Goal: Task Accomplishment & Management: Manage account settings

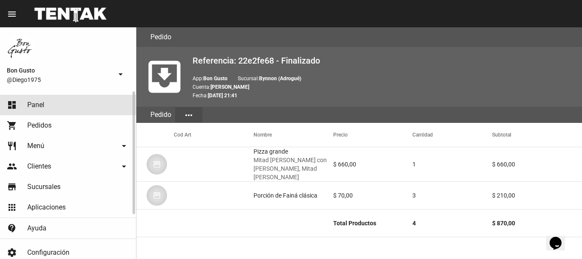
click at [43, 101] on span "Panel" at bounding box center [35, 105] width 17 height 9
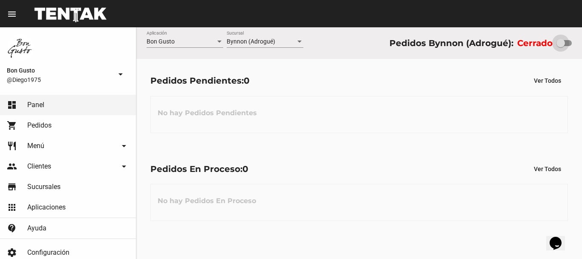
click at [564, 44] on div at bounding box center [560, 43] width 9 height 9
click at [561, 46] on input "checkbox" at bounding box center [560, 46] width 0 height 0
checkbox input "true"
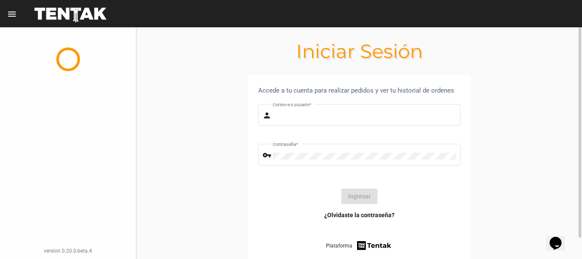
type input "diego1975"
drag, startPoint x: 357, startPoint y: 200, endPoint x: 360, endPoint y: 204, distance: 4.9
click at [358, 200] on button "Ingresar" at bounding box center [359, 195] width 36 height 15
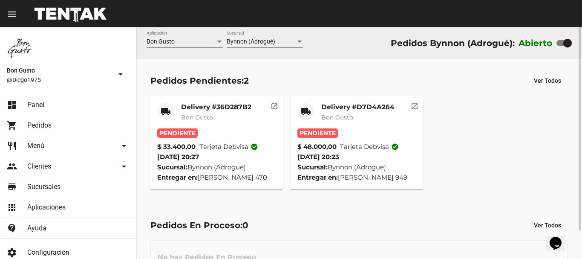
click at [243, 125] on div "Delivery #36D287B2 Bon Gusto" at bounding box center [216, 116] width 70 height 26
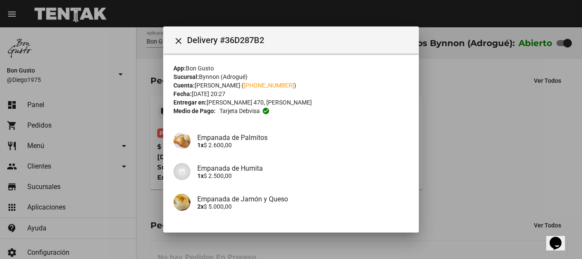
scroll to position [139, 0]
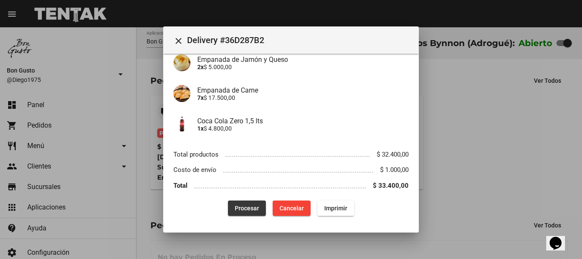
click at [250, 207] on span "Procesar" at bounding box center [247, 208] width 24 height 7
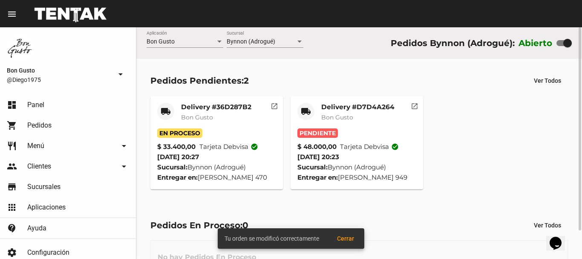
click at [371, 125] on div "Delivery #D7D4A264 Bon Gusto" at bounding box center [357, 116] width 73 height 26
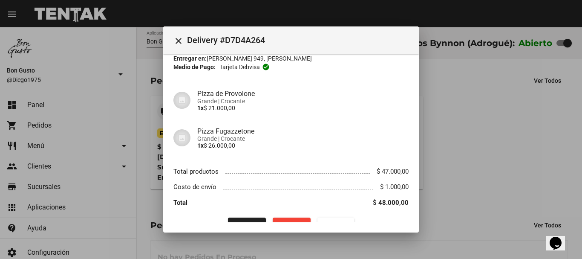
scroll to position [61, 0]
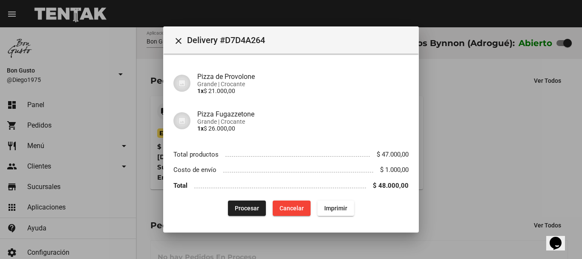
click at [242, 209] on span "Procesar" at bounding box center [247, 208] width 24 height 7
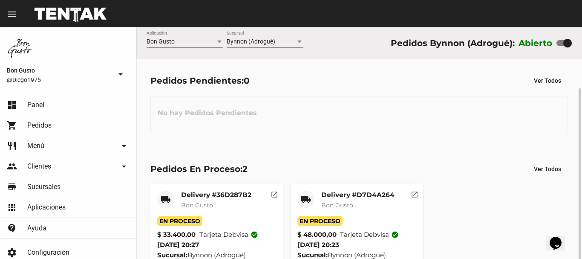
scroll to position [0, 0]
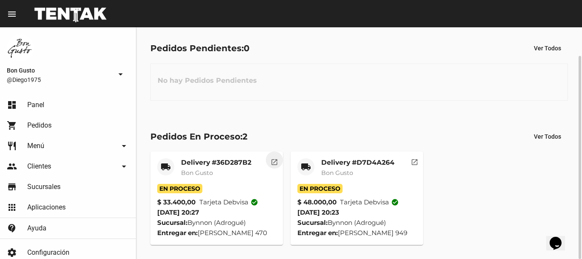
click at [272, 160] on mat-icon "open_in_new" at bounding box center [275, 161] width 8 height 8
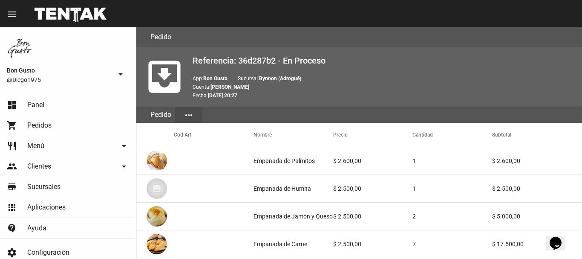
scroll to position [525, 0]
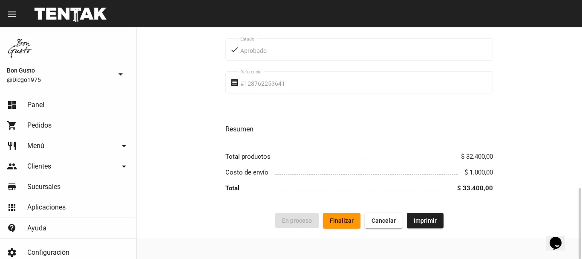
click at [352, 219] on span "Finalizar" at bounding box center [342, 220] width 24 height 7
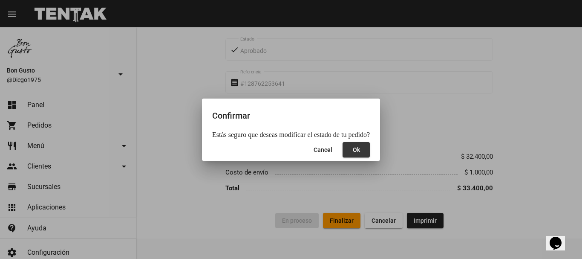
click at [361, 150] on button "Ok" at bounding box center [356, 149] width 27 height 15
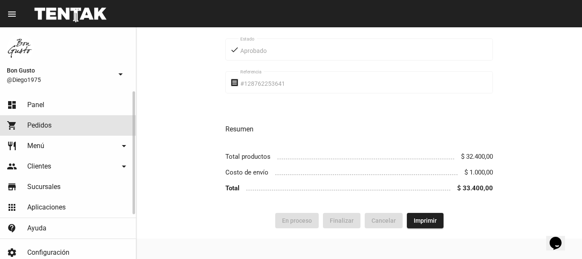
click at [34, 120] on link "shopping_cart Pedidos" at bounding box center [68, 125] width 136 height 20
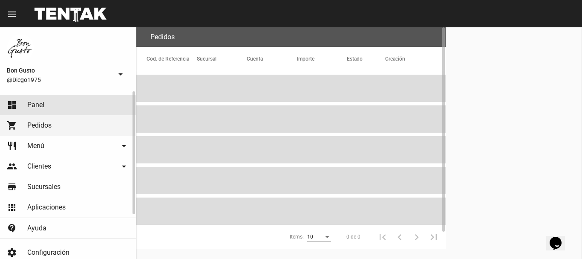
click at [40, 109] on span "Panel" at bounding box center [35, 105] width 17 height 9
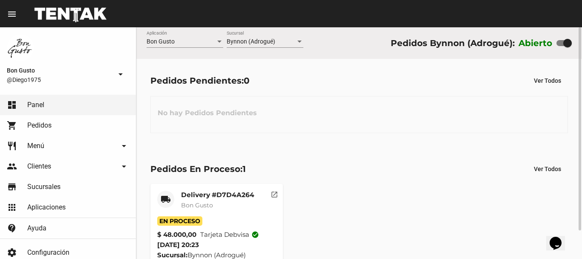
scroll to position [32, 0]
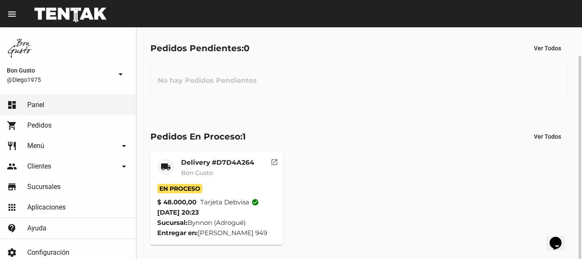
click at [260, 176] on mat-card-header "local_shipping Delivery #D7D4A264 Bon Gusto" at bounding box center [216, 171] width 119 height 26
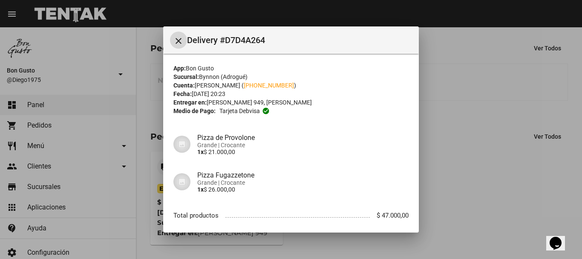
scroll to position [61, 0]
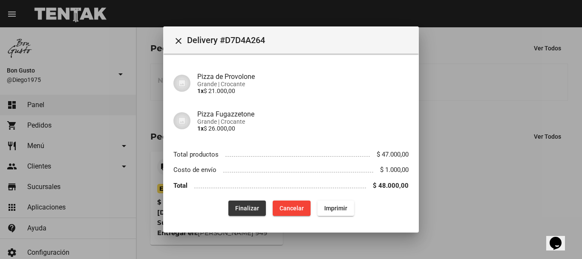
click at [253, 210] on span "Finalizar" at bounding box center [247, 208] width 24 height 7
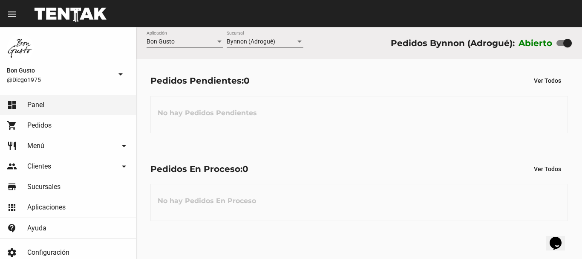
scroll to position [0, 0]
drag, startPoint x: 37, startPoint y: 127, endPoint x: 37, endPoint y: 115, distance: 12.4
click at [38, 127] on span "Pedidos" at bounding box center [39, 125] width 24 height 9
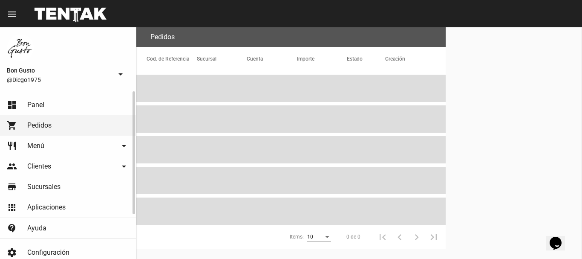
click at [40, 103] on span "Panel" at bounding box center [35, 105] width 17 height 9
